Goal: Information Seeking & Learning: Find specific fact

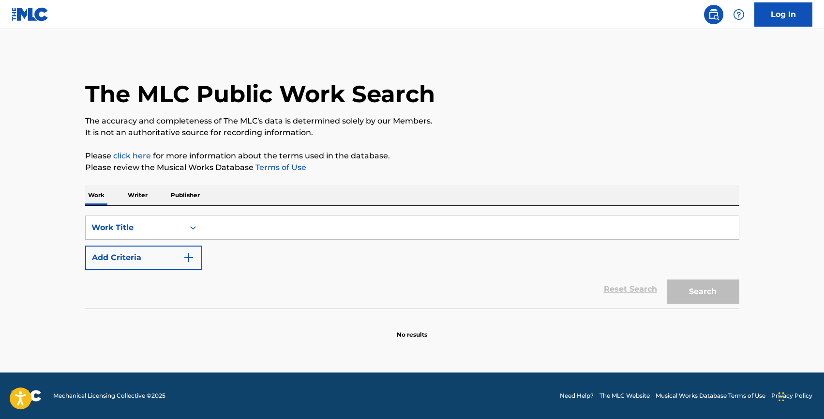
click at [148, 195] on p "Writer" at bounding box center [138, 195] width 26 height 20
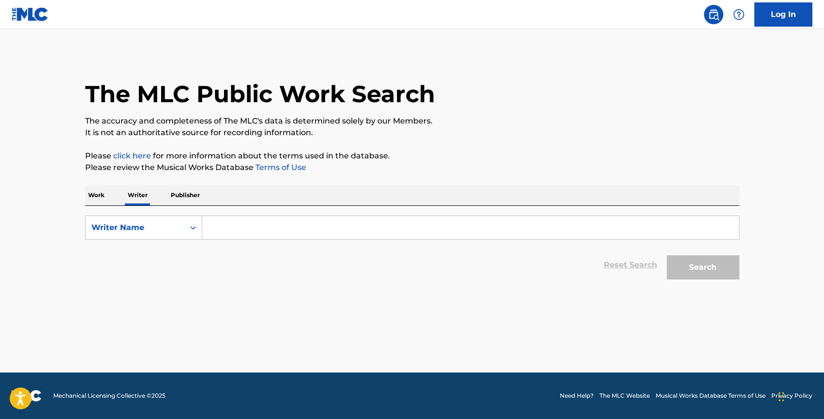
click at [111, 198] on div "Work Writer Publisher" at bounding box center [412, 195] width 654 height 20
click at [93, 195] on p "Work" at bounding box center [96, 195] width 22 height 20
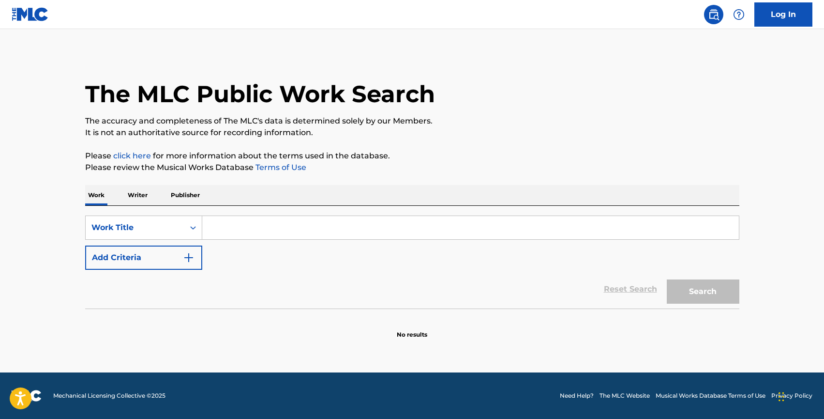
click at [216, 228] on input "Search Form" at bounding box center [470, 227] width 537 height 23
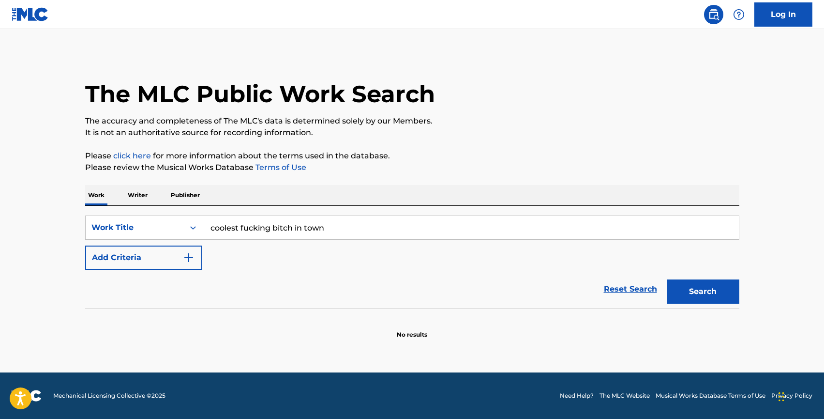
type input "coolest fucking bitch in town"
click at [667, 279] on button "Search" at bounding box center [703, 291] width 73 height 24
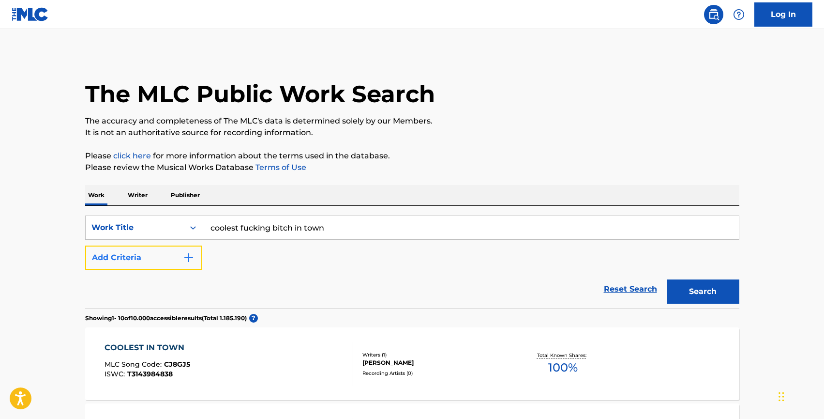
click at [152, 253] on button "Add Criteria" at bounding box center [143, 257] width 117 height 24
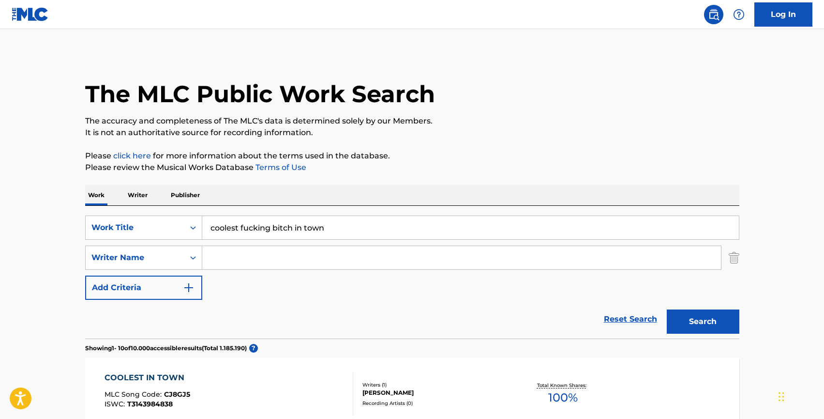
click at [236, 256] on input "Search Form" at bounding box center [461, 257] width 519 height 23
type input "[PERSON_NAME]"
click at [667, 309] on button "Search" at bounding box center [703, 321] width 73 height 24
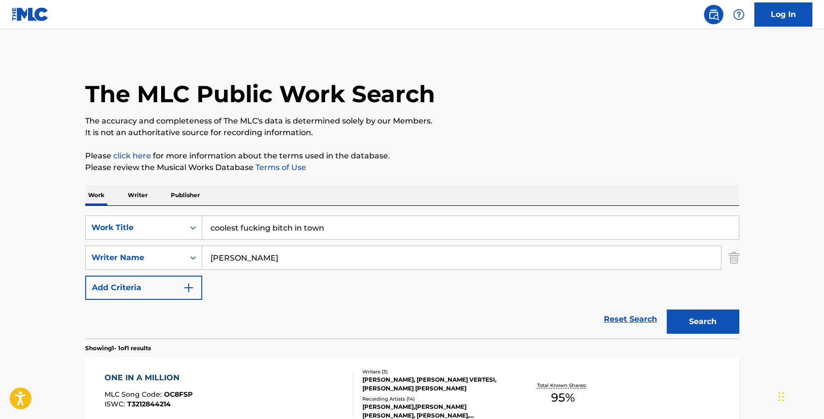
click at [240, 230] on input "coolest fucking bitch in town" at bounding box center [470, 227] width 537 height 23
type input "survivor's guilt"
click at [667, 309] on button "Search" at bounding box center [703, 321] width 73 height 24
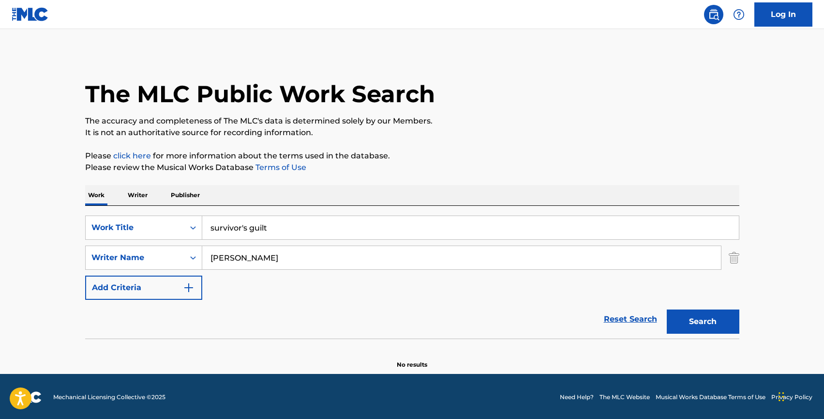
scroll to position [1, 0]
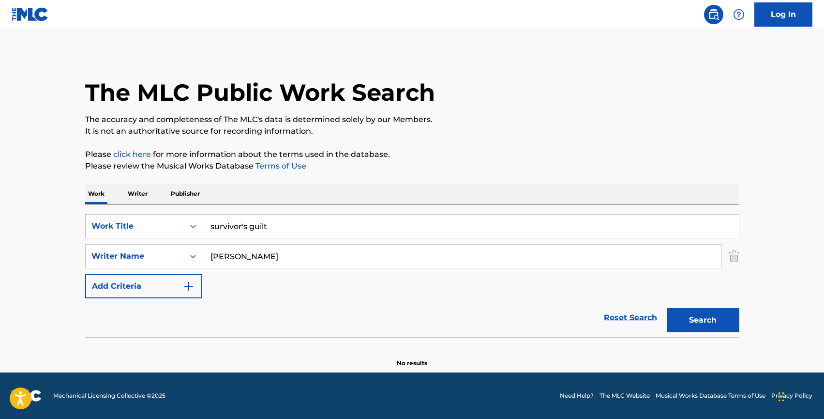
click at [269, 226] on input "survivor's guilt" at bounding box center [470, 225] width 537 height 23
click at [269, 251] on input "[PERSON_NAME]" at bounding box center [461, 255] width 519 height 23
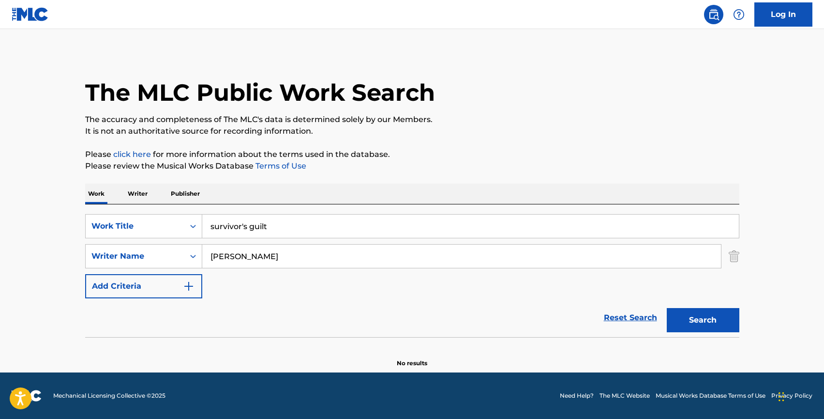
click at [269, 251] on input "[PERSON_NAME]" at bounding box center [461, 255] width 519 height 23
type input "[PERSON_NAME]"
click at [667, 308] on button "Search" at bounding box center [703, 320] width 73 height 24
click at [239, 259] on input "[PERSON_NAME]" at bounding box center [461, 255] width 519 height 23
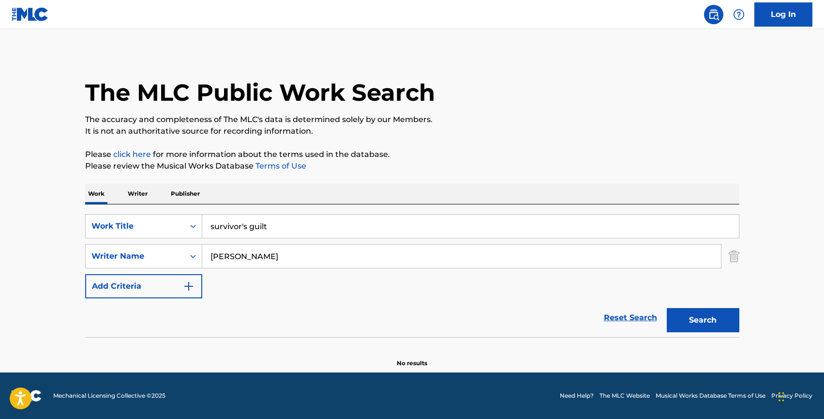
click at [239, 259] on input "[PERSON_NAME]" at bounding box center [461, 255] width 519 height 23
click at [239, 223] on input "survivor's guilt" at bounding box center [470, 225] width 537 height 23
paste input "[PERSON_NAME]"
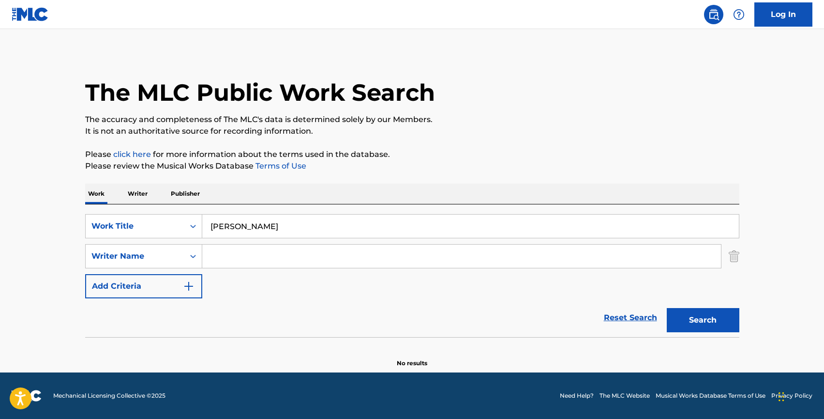
type input "[PERSON_NAME]"
click at [135, 189] on p "Writer" at bounding box center [138, 193] width 26 height 20
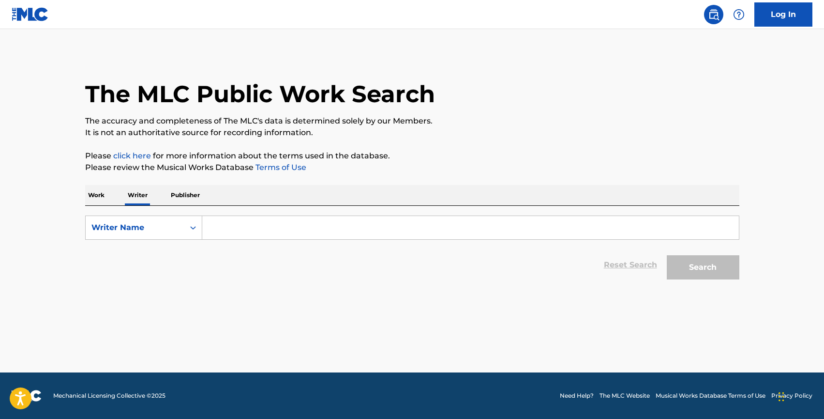
click at [244, 226] on input "Search Form" at bounding box center [470, 227] width 537 height 23
paste input "[PERSON_NAME]"
type input "[PERSON_NAME]"
click at [101, 193] on p "Work" at bounding box center [96, 195] width 22 height 20
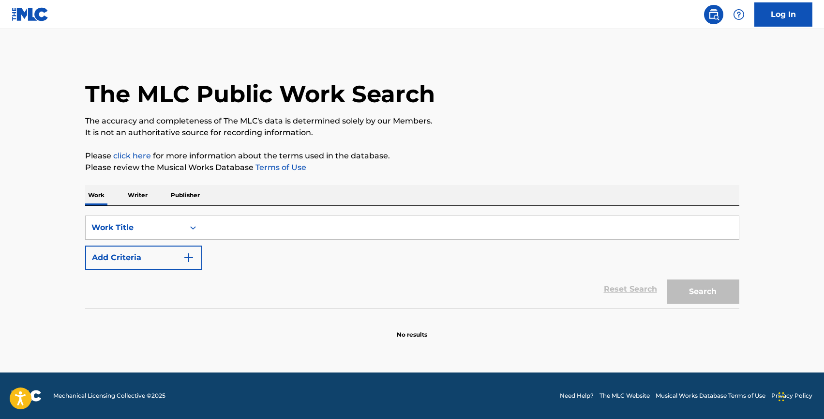
click at [256, 239] on input "Search Form" at bounding box center [470, 227] width 537 height 23
click at [141, 198] on p "Writer" at bounding box center [138, 195] width 26 height 20
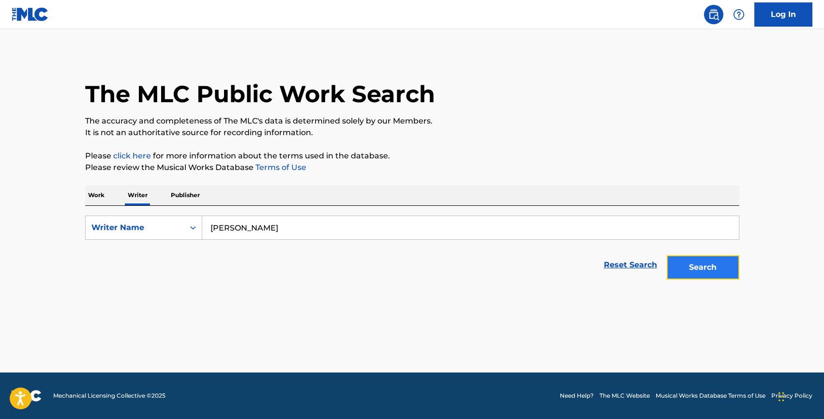
click at [690, 265] on button "Search" at bounding box center [703, 267] width 73 height 24
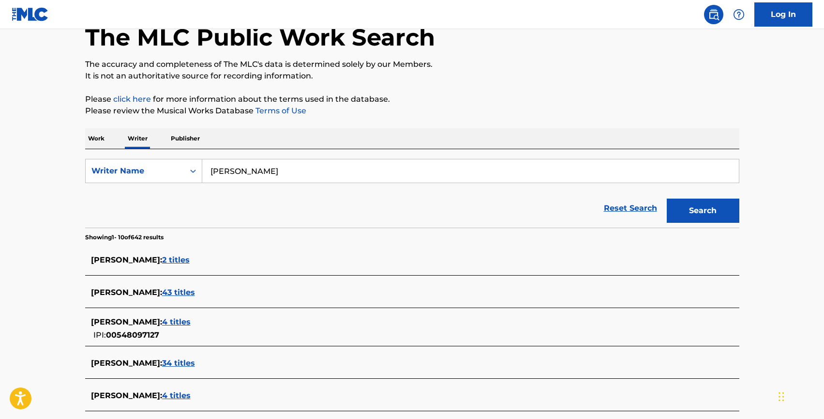
scroll to position [46, 0]
